Goal: Information Seeking & Learning: Find specific fact

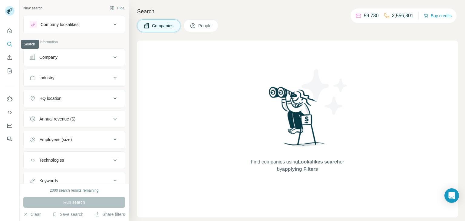
click at [10, 42] on icon "Search" at bounding box center [10, 44] width 6 height 6
click at [115, 58] on icon at bounding box center [115, 57] width 3 height 2
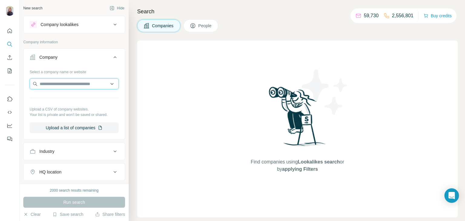
click at [94, 87] on input "text" at bounding box center [74, 83] width 89 height 11
paste input "**********"
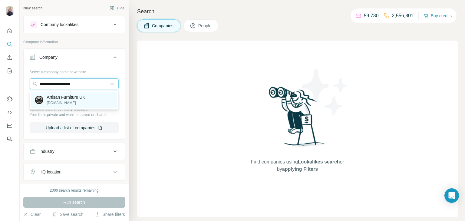
type input "**********"
click at [72, 97] on p "Artisan Furniture UK" at bounding box center [66, 97] width 38 height 6
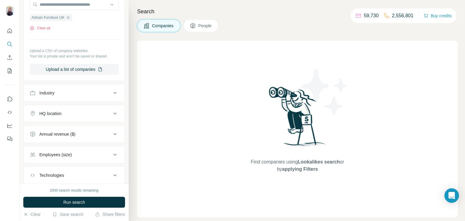
scroll to position [89, 0]
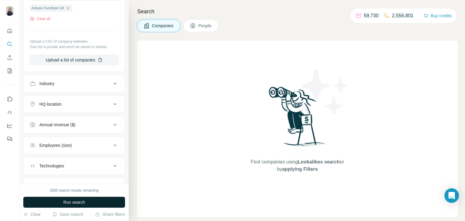
click at [93, 201] on button "Run search" at bounding box center [74, 202] width 102 height 11
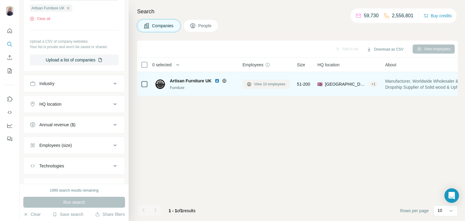
click at [257, 85] on span "View 10 employees" at bounding box center [270, 83] width 32 height 5
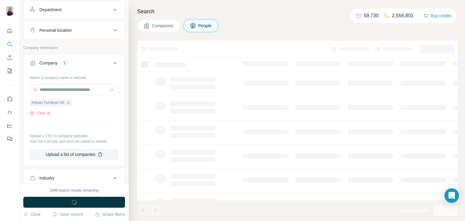
scroll to position [183, 0]
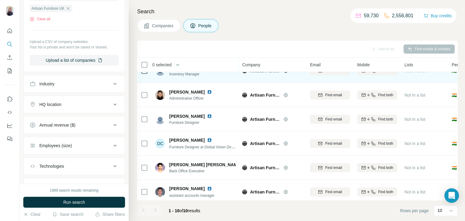
scroll to position [0, 0]
